Goal: Task Accomplishment & Management: Use online tool/utility

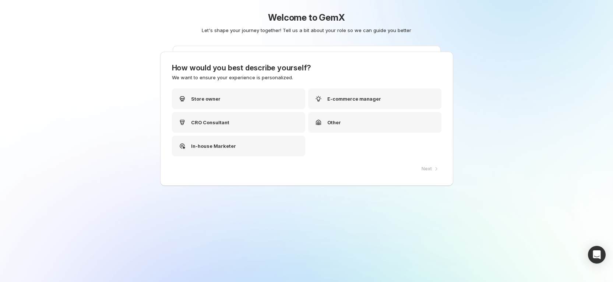
click at [248, 18] on h1 "Welcome to GemX" at bounding box center [307, 18] width 350 height 12
click at [250, 95] on div "Store owner" at bounding box center [241, 98] width 133 height 21
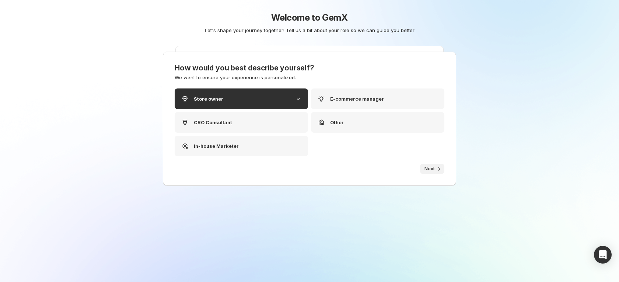
click at [426, 166] on span "Next" at bounding box center [429, 169] width 10 height 6
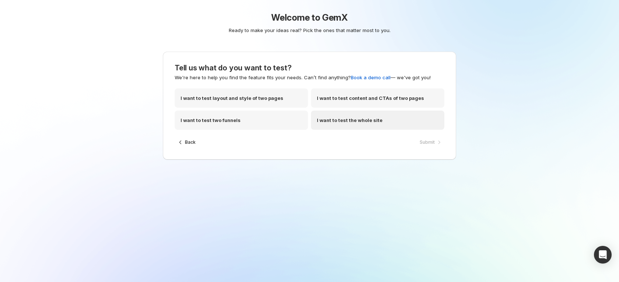
click at [368, 122] on p "I want to test the whole site" at bounding box center [350, 119] width 66 height 7
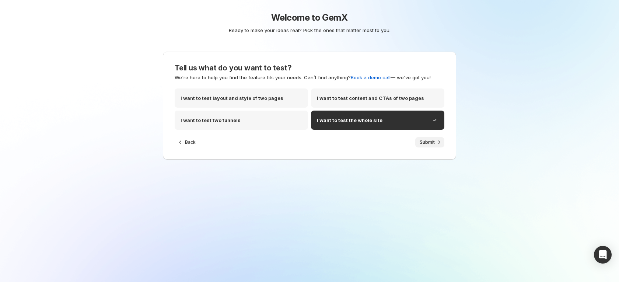
click at [425, 141] on span "Submit" at bounding box center [427, 142] width 15 height 6
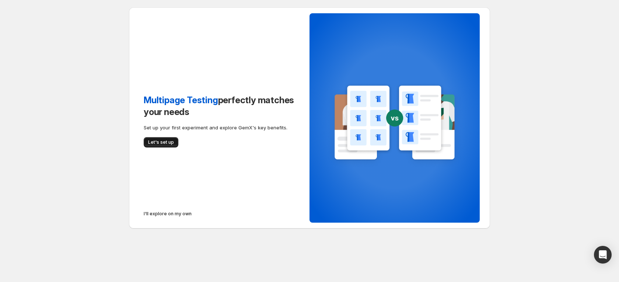
click at [167, 144] on span "Let's set up" at bounding box center [161, 142] width 26 height 6
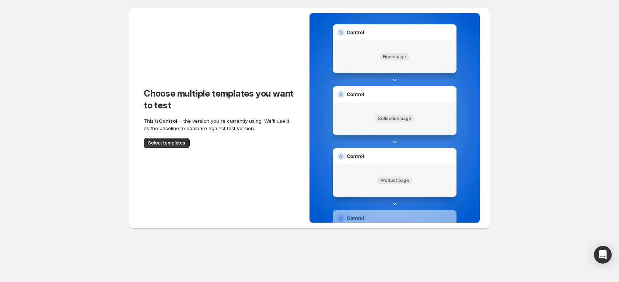
click at [167, 144] on span "Select templates" at bounding box center [166, 143] width 37 height 6
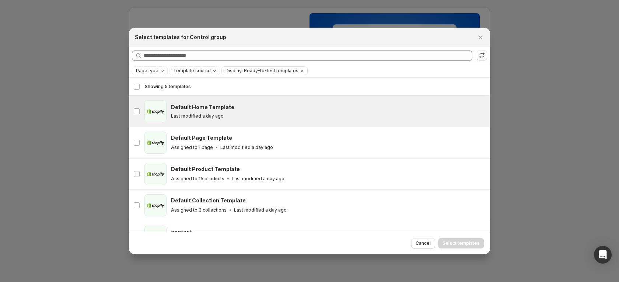
click at [238, 111] on div "Default Home Template Last modified a day ago" at bounding box center [327, 111] width 312 height 15
click at [473, 239] on button "Select templates" at bounding box center [461, 243] width 46 height 10
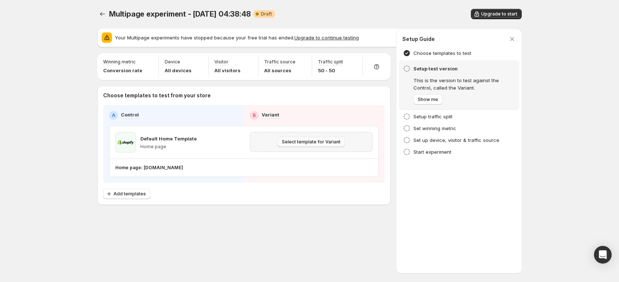
click at [302, 141] on span "Select template for Variant" at bounding box center [311, 142] width 59 height 6
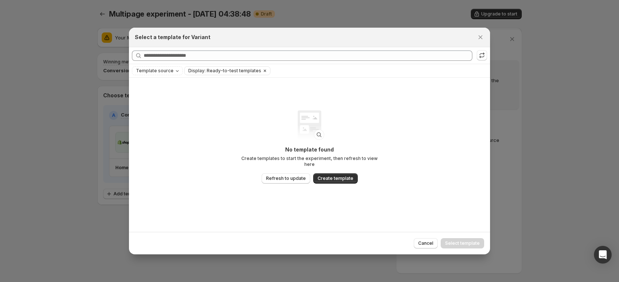
click at [238, 72] on span "Display: Ready-to-test templates" at bounding box center [224, 71] width 73 height 6
click at [165, 71] on span "Template source" at bounding box center [155, 71] width 38 height 6
click at [294, 175] on span "Refresh to update" at bounding box center [286, 178] width 40 height 6
click at [482, 36] on icon "Close" at bounding box center [480, 37] width 7 height 7
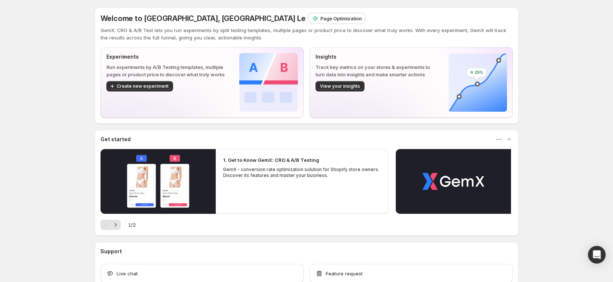
click at [321, 18] on p "Page Optimization" at bounding box center [342, 18] width 42 height 7
